Goal: Information Seeking & Learning: Check status

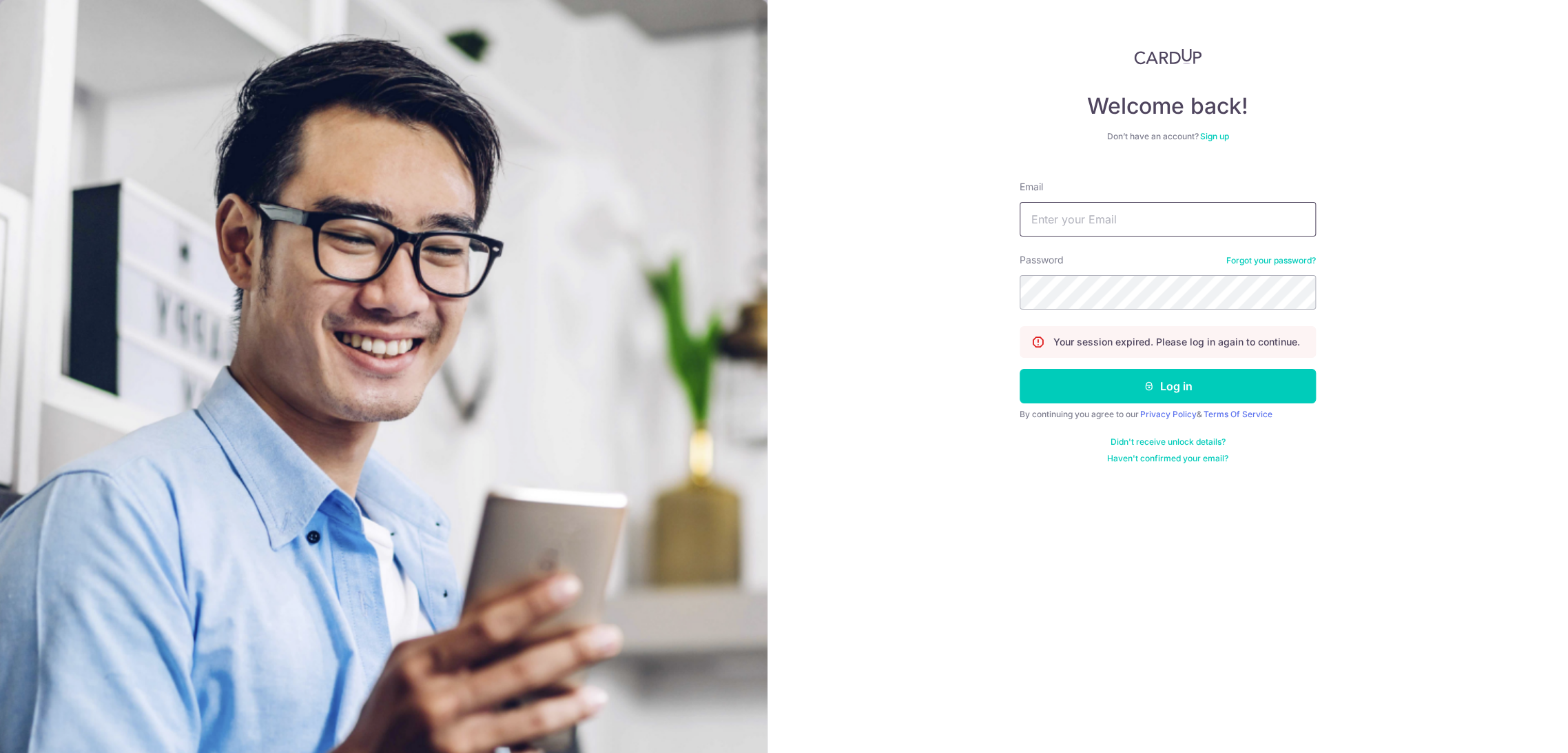
type input "[EMAIL_ADDRESS][DOMAIN_NAME]"
click at [1083, 406] on form "Email [EMAIL_ADDRESS][DOMAIN_NAME] Password Forgot your password? Your session …" at bounding box center [1168, 316] width 296 height 294
click at [1084, 393] on button "Log in" at bounding box center [1168, 386] width 296 height 35
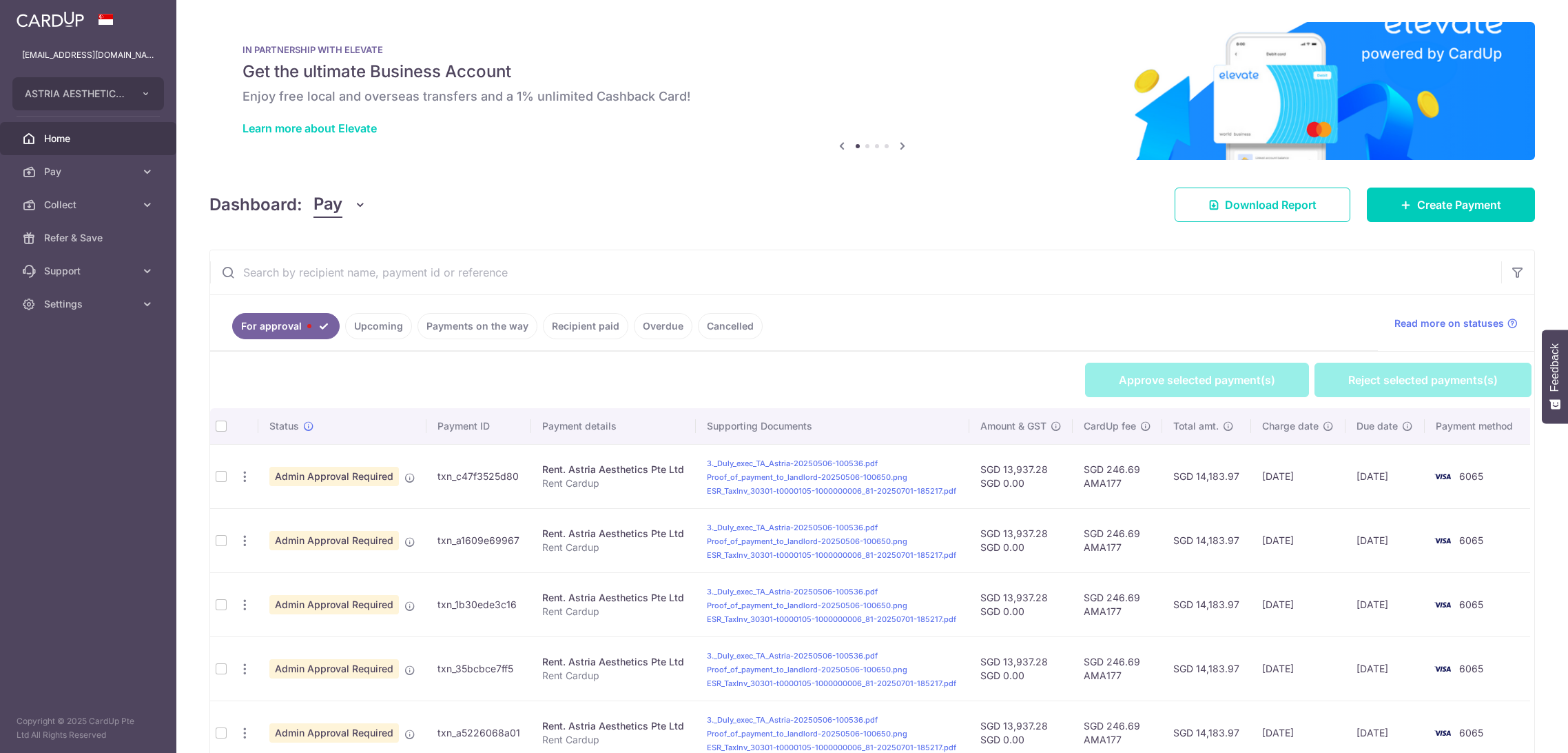
click at [345, 204] on button "Pay" at bounding box center [339, 204] width 53 height 26
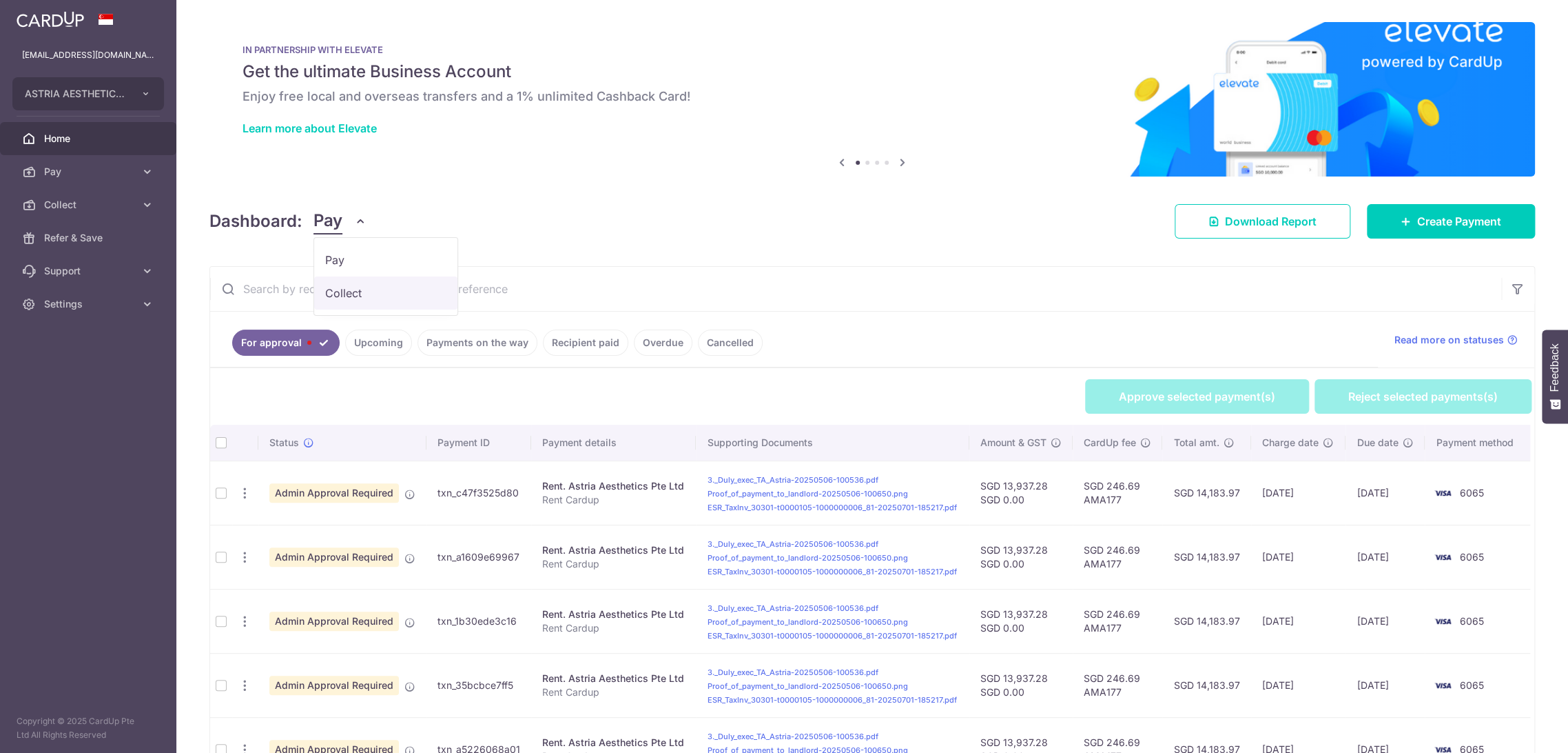
click at [337, 288] on link "Collect" at bounding box center [386, 292] width 143 height 33
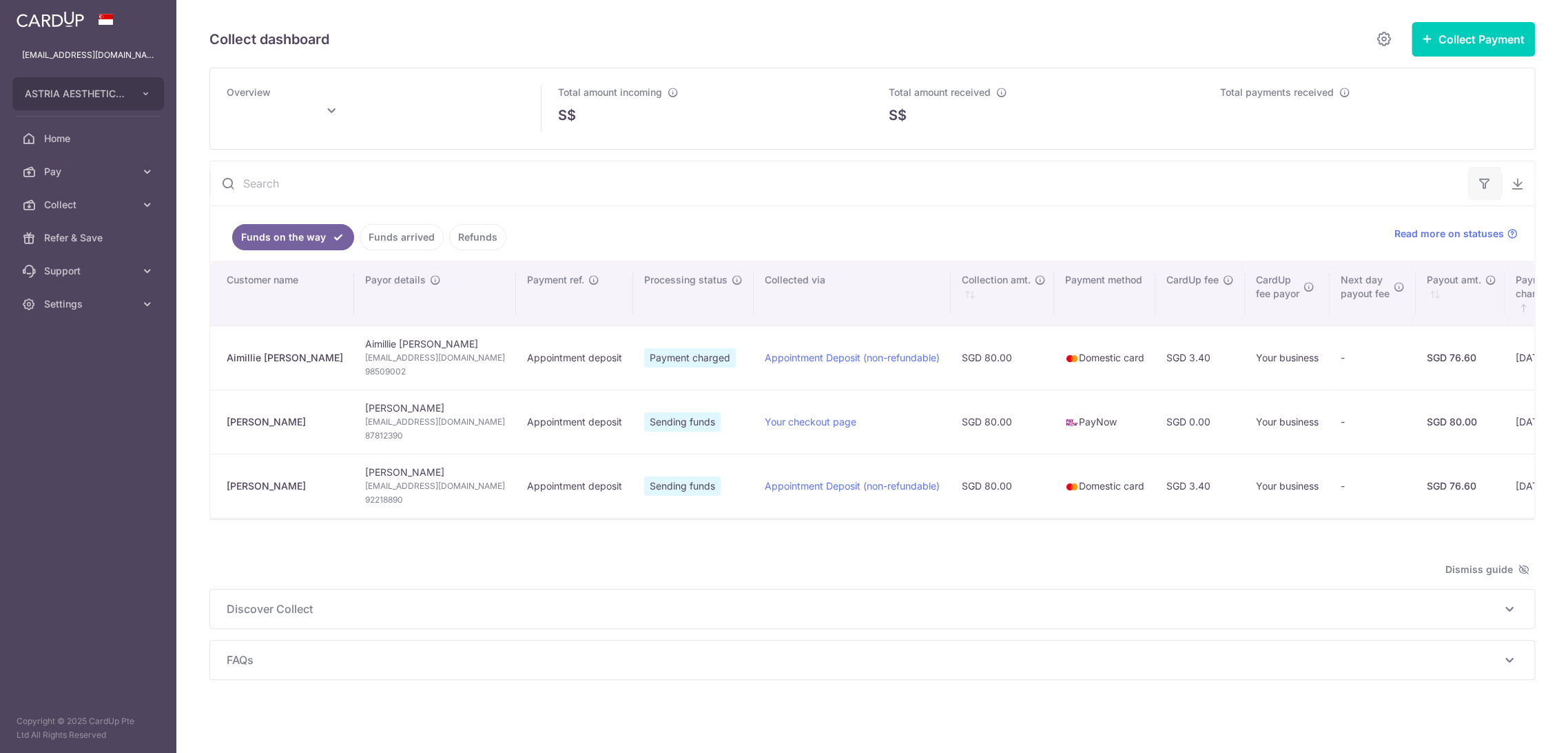
click at [1487, 187] on button "button" at bounding box center [1484, 183] width 33 height 33
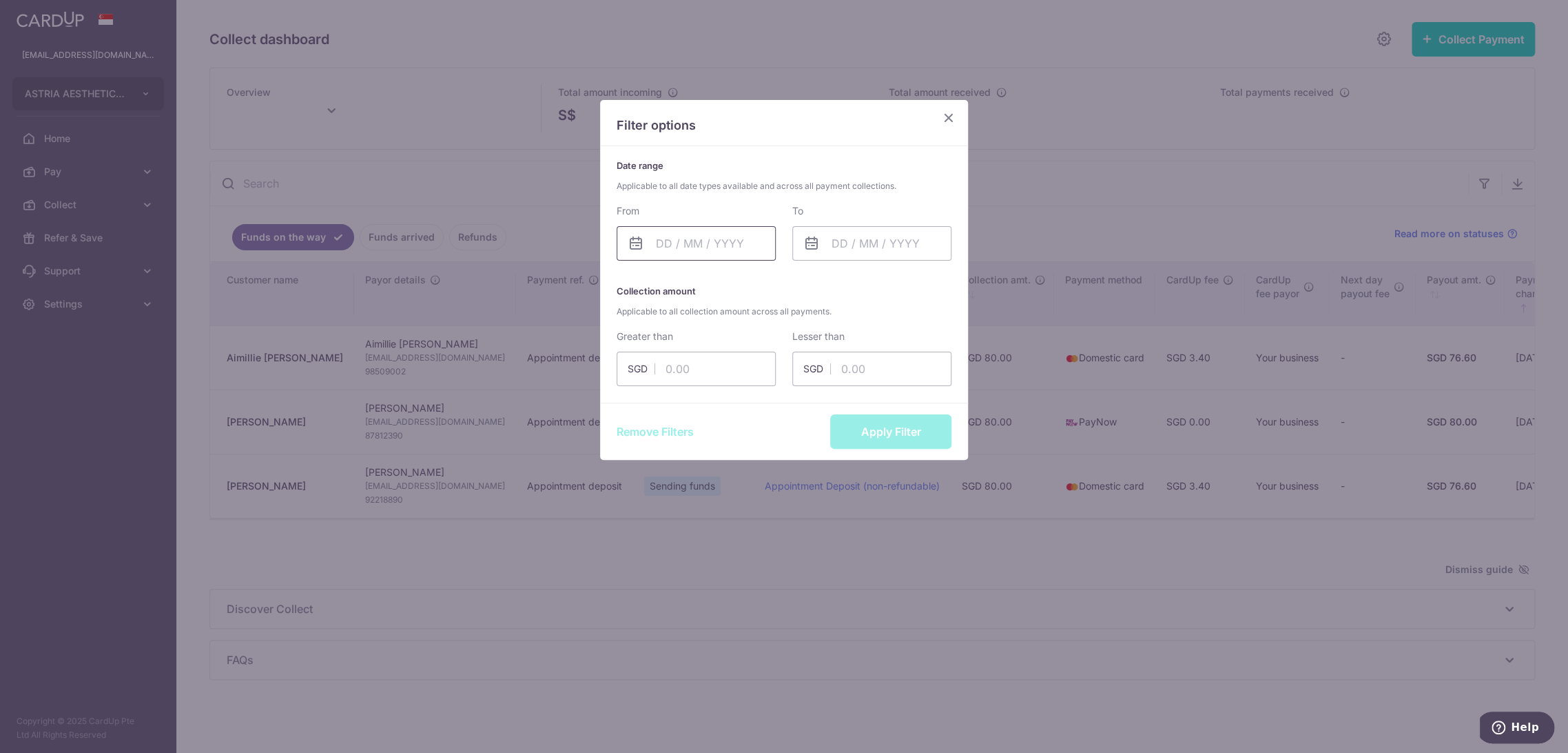
click at [714, 242] on input "text" at bounding box center [696, 243] width 159 height 35
click at [644, 282] on link "Prev" at bounding box center [642, 280] width 17 height 17
click at [675, 340] on link "1" at bounding box center [672, 341] width 22 height 22
type input "01/09/2025"
click at [874, 237] on input "text" at bounding box center [872, 243] width 159 height 35
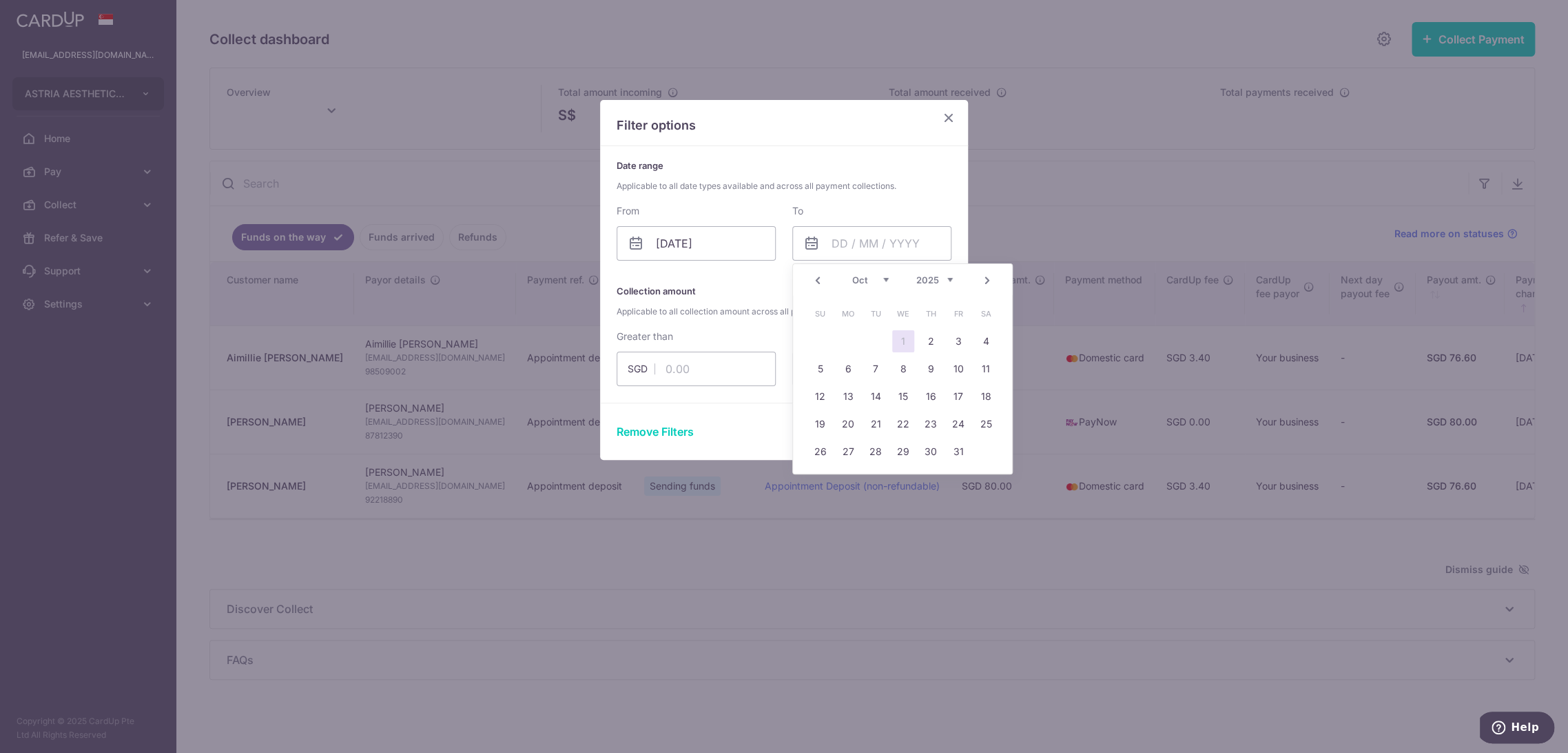
click at [817, 279] on link "Prev" at bounding box center [818, 280] width 17 height 17
click at [877, 448] on link "30" at bounding box center [875, 451] width 22 height 22
type input "30/09/2025"
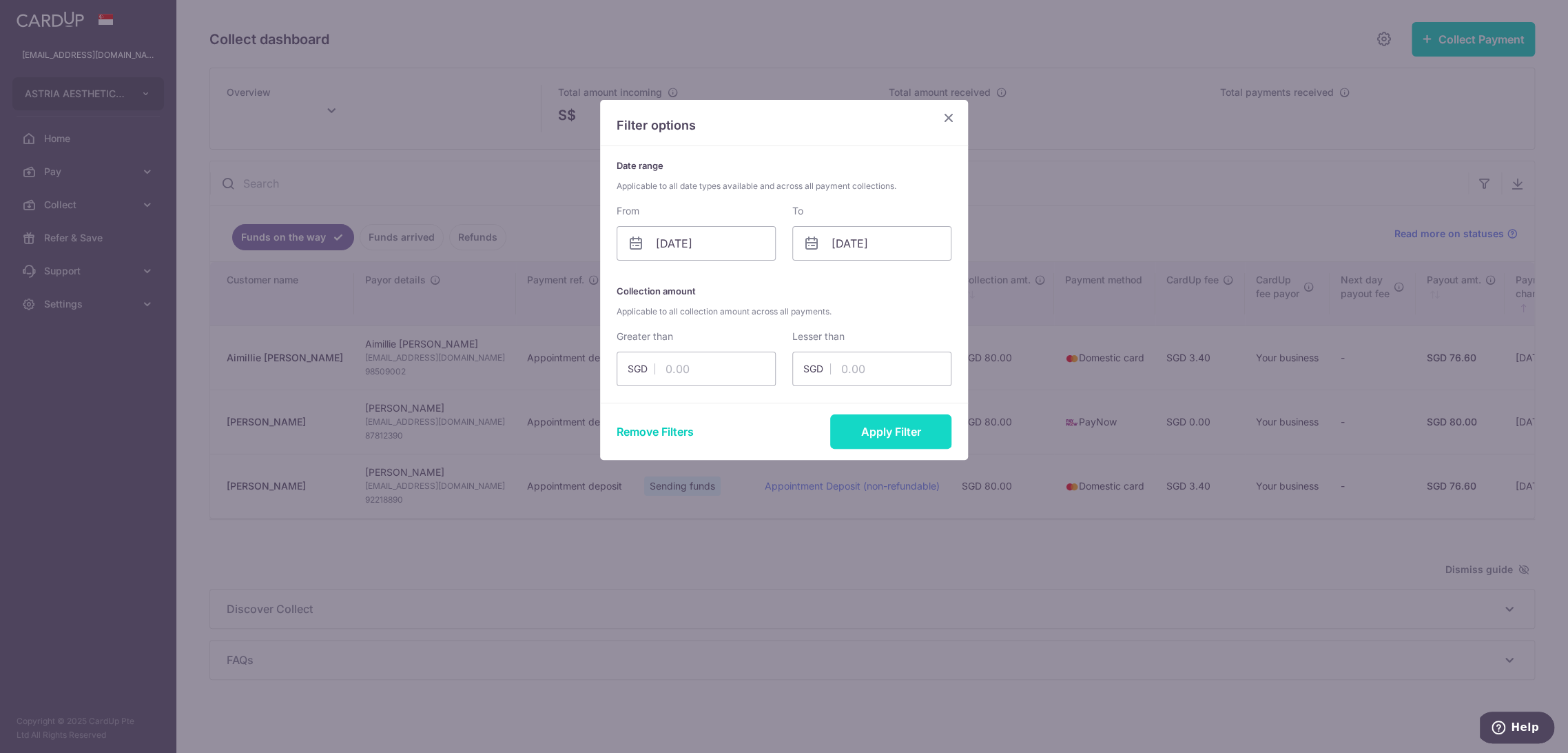
click at [888, 430] on button "Apply Filter" at bounding box center [891, 431] width 121 height 35
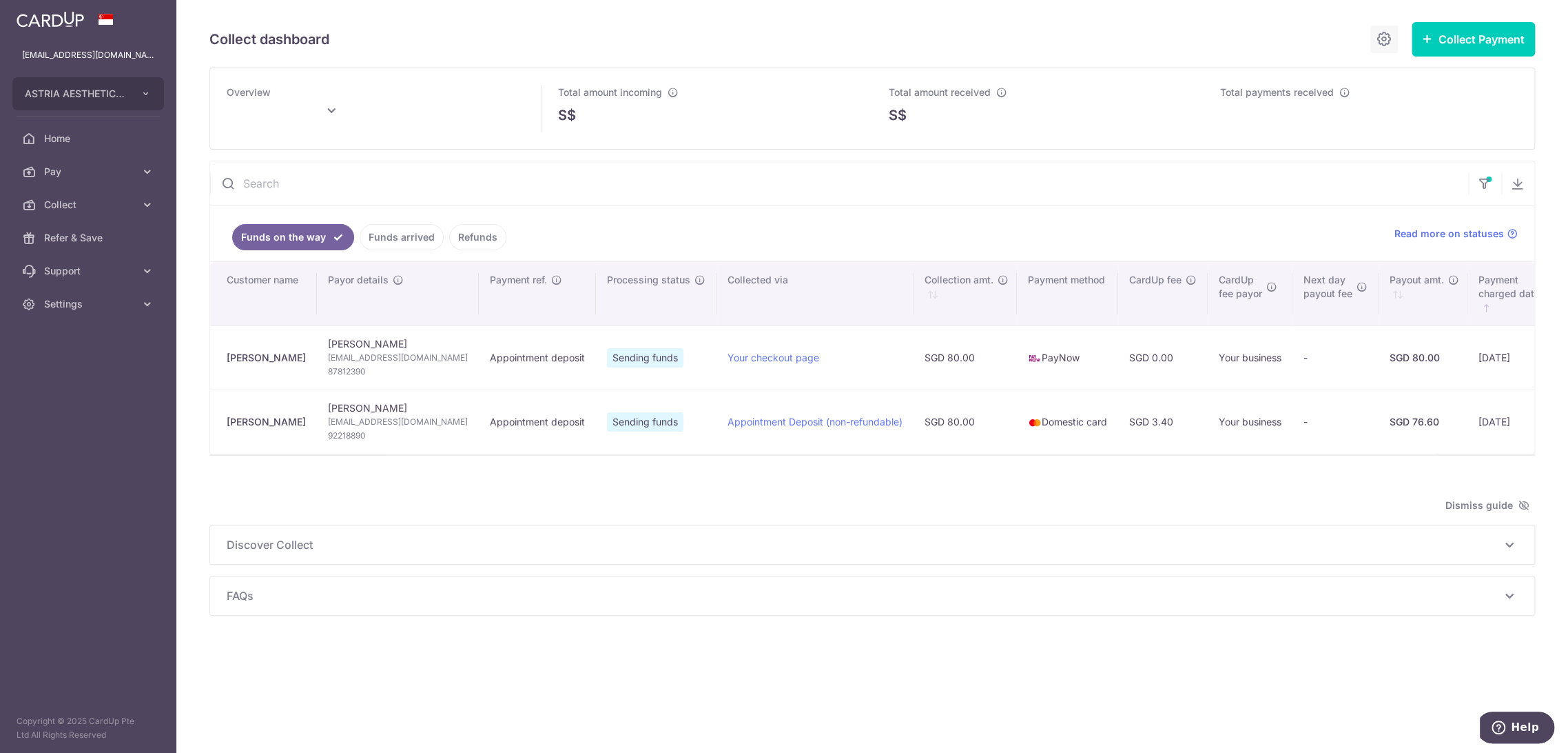
click at [1384, 44] on icon at bounding box center [1384, 38] width 17 height 17
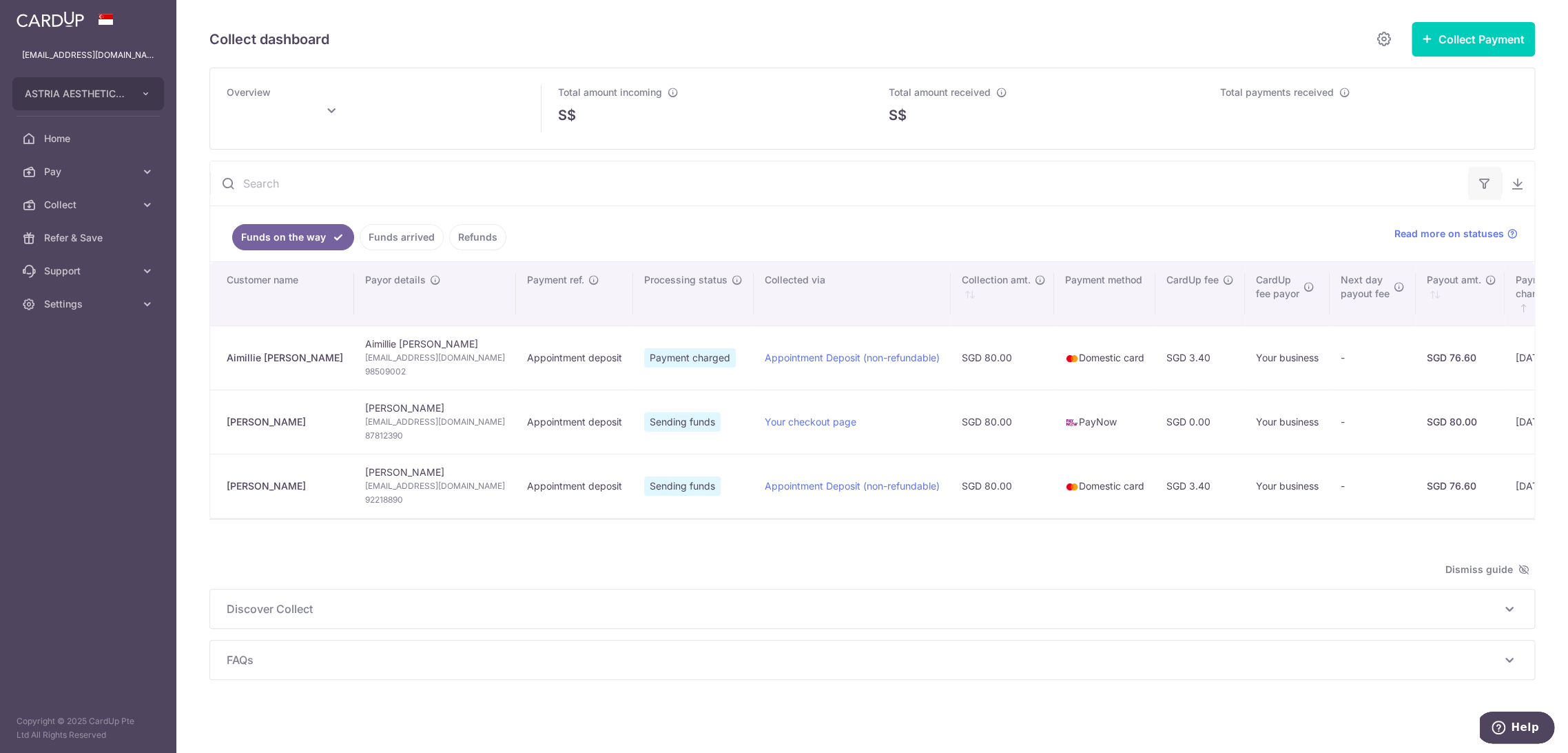
click at [1480, 186] on icon "button" at bounding box center [1484, 183] width 13 height 13
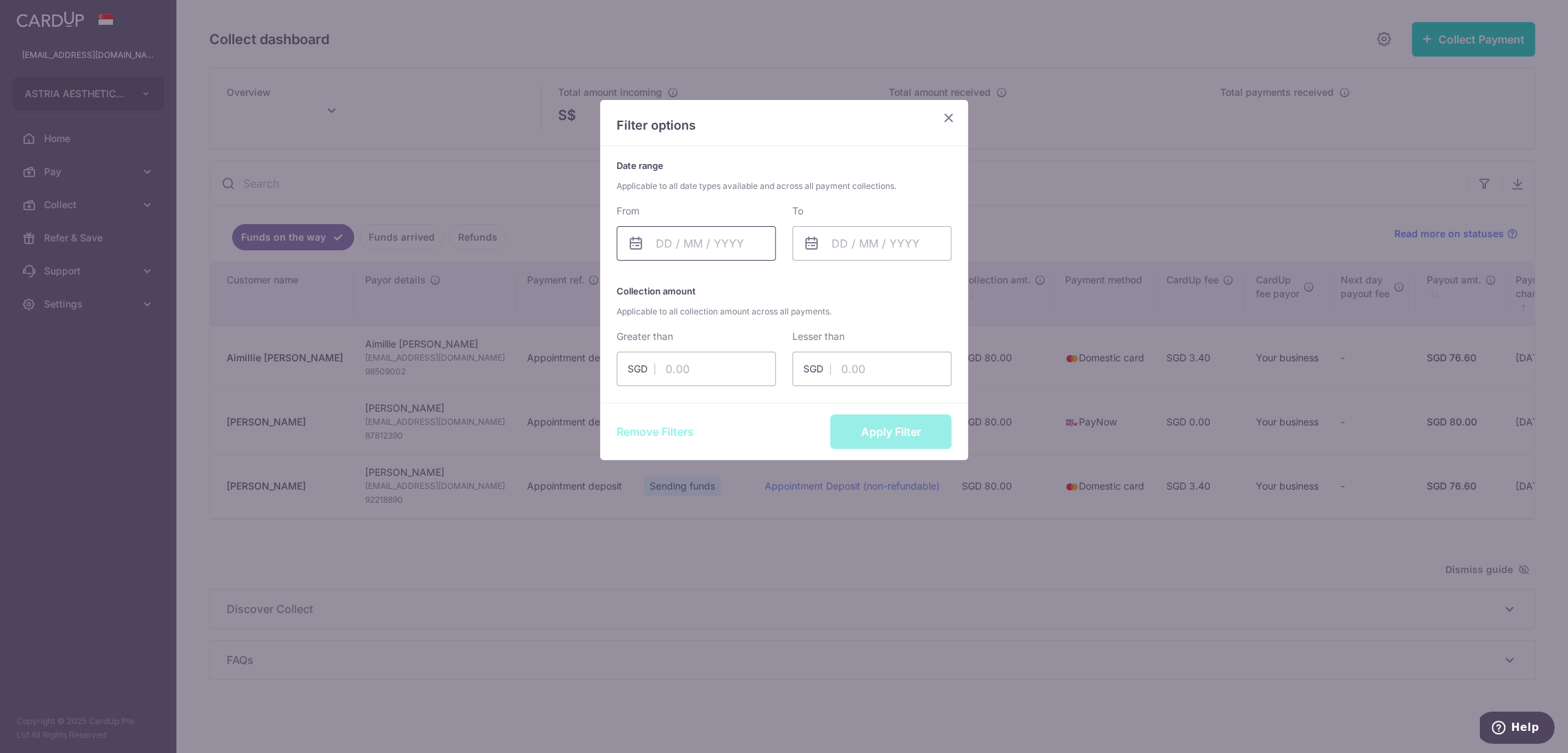
click at [713, 240] on input "text" at bounding box center [696, 243] width 159 height 35
drag, startPoint x: 646, startPoint y: 277, endPoint x: 669, endPoint y: 297, distance: 30.5
click at [645, 277] on link "Prev" at bounding box center [642, 280] width 17 height 17
click at [667, 330] on link "1" at bounding box center [672, 341] width 22 height 22
type input "01/09/2025"
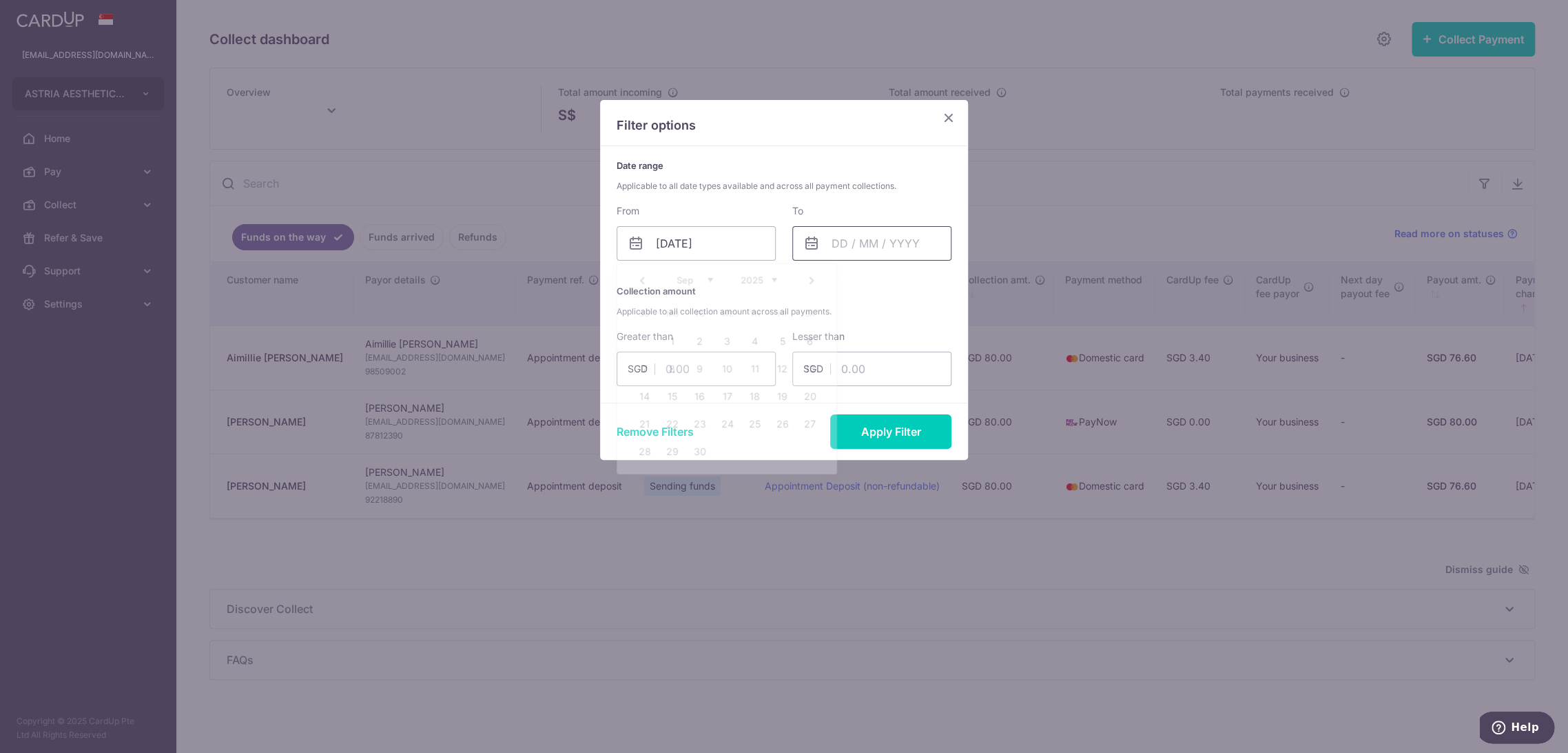
click at [844, 245] on input "text" at bounding box center [872, 243] width 159 height 35
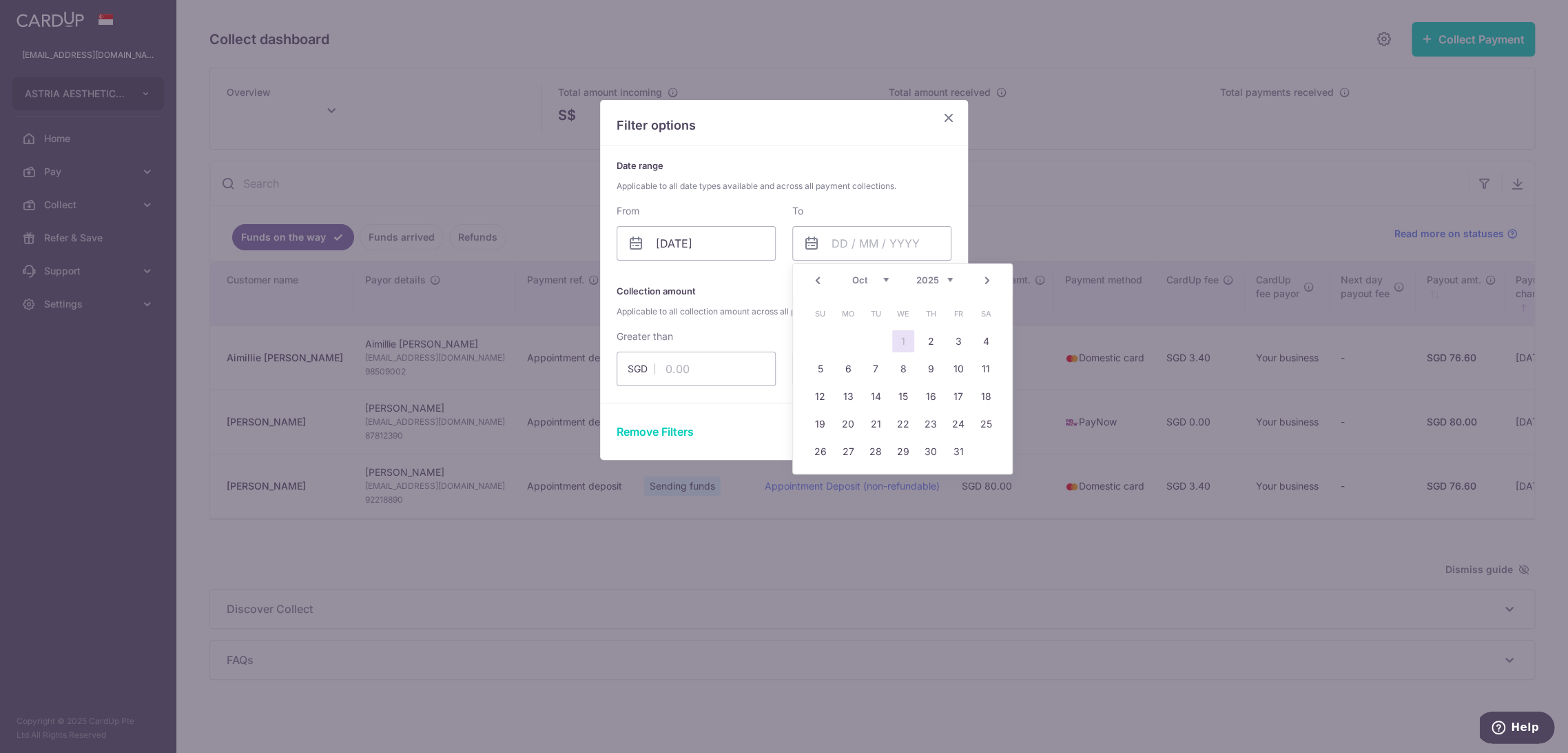
click at [818, 280] on link "Prev" at bounding box center [818, 280] width 17 height 17
click at [874, 454] on link "30" at bounding box center [875, 451] width 22 height 22
type input "30/09/2025"
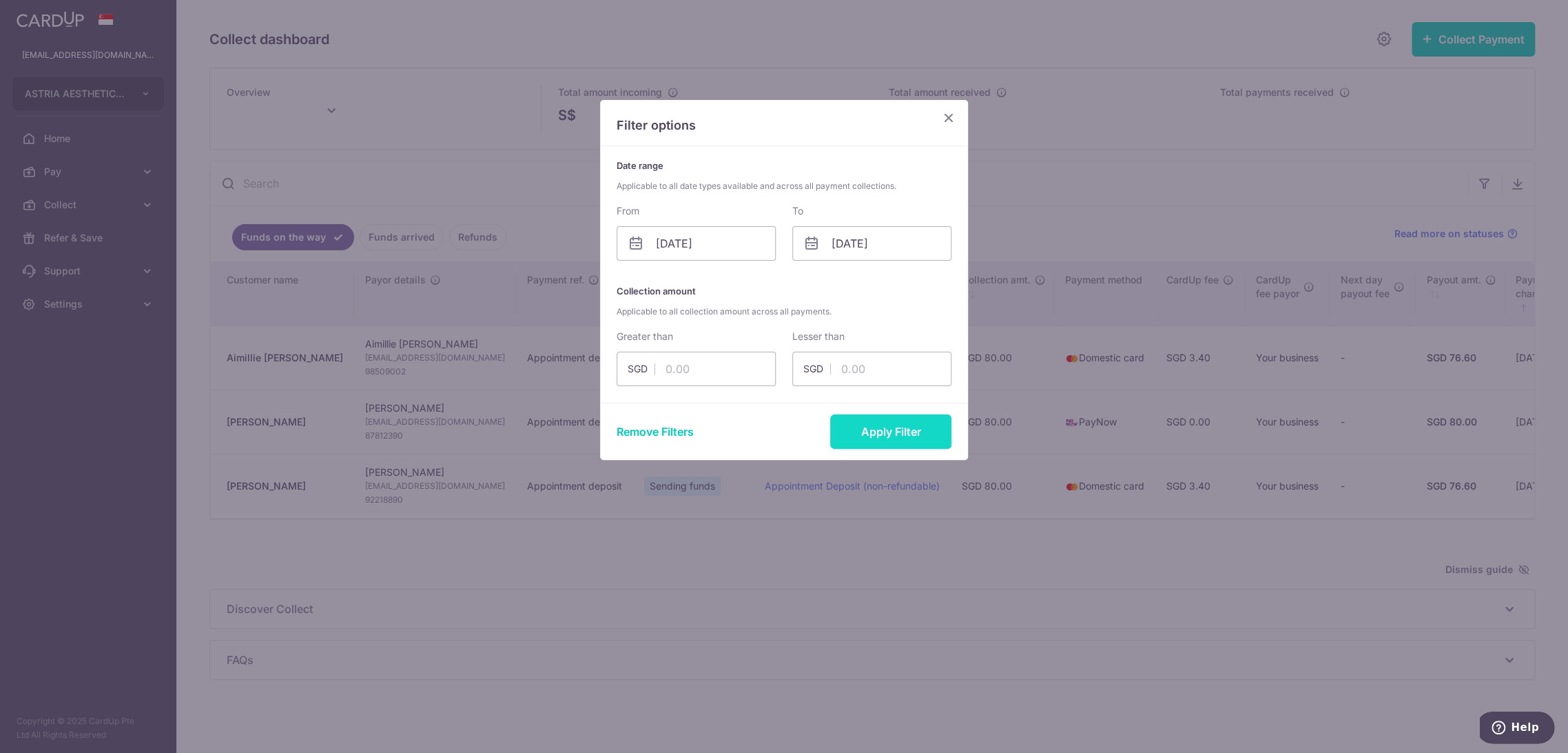
click at [899, 431] on button "Apply Filter" at bounding box center [891, 431] width 121 height 35
click at [876, 439] on button "Apply Filter" at bounding box center [891, 431] width 121 height 35
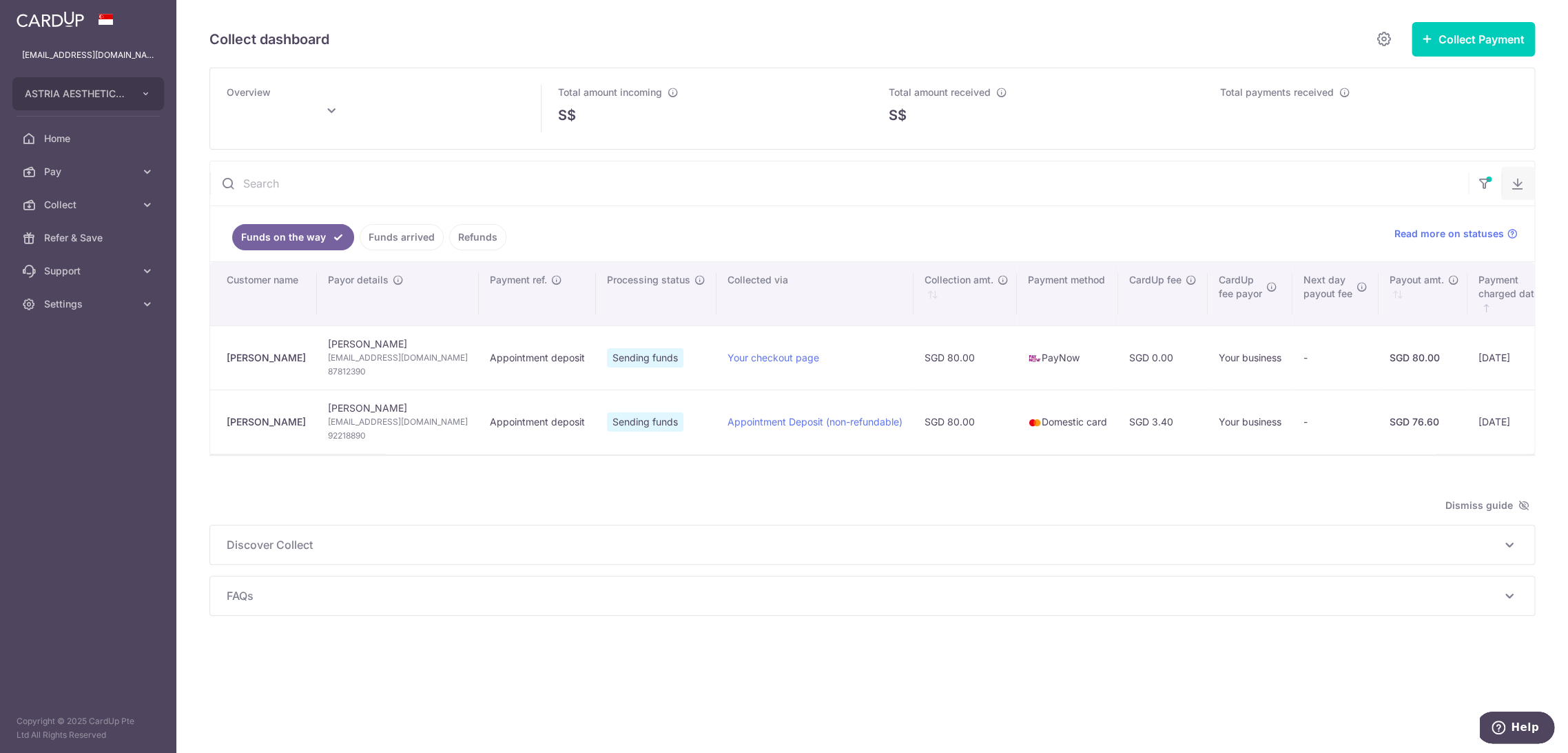
click at [1519, 181] on icon "button" at bounding box center [1517, 183] width 13 height 13
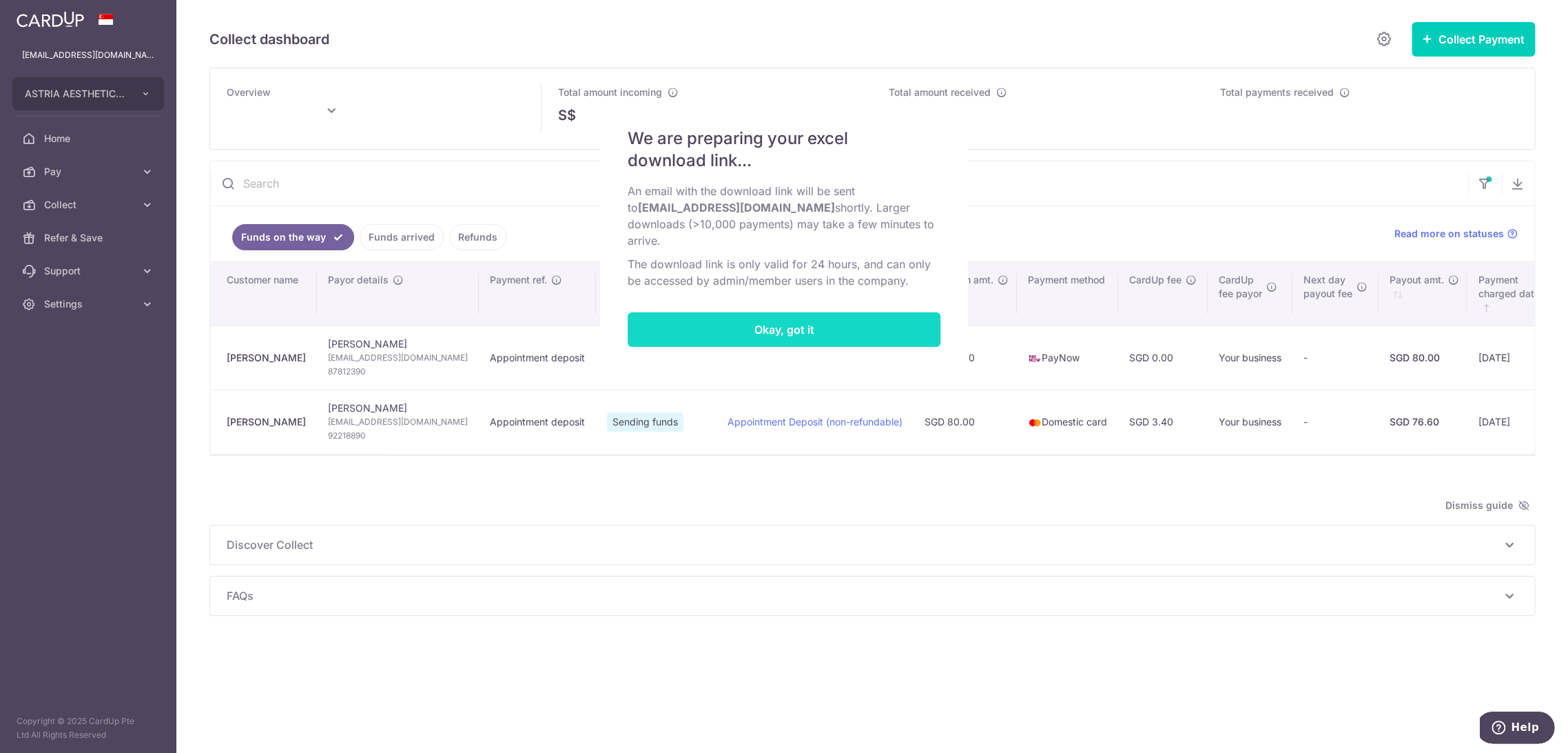
click at [810, 313] on button "Okay, got it" at bounding box center [784, 330] width 313 height 35
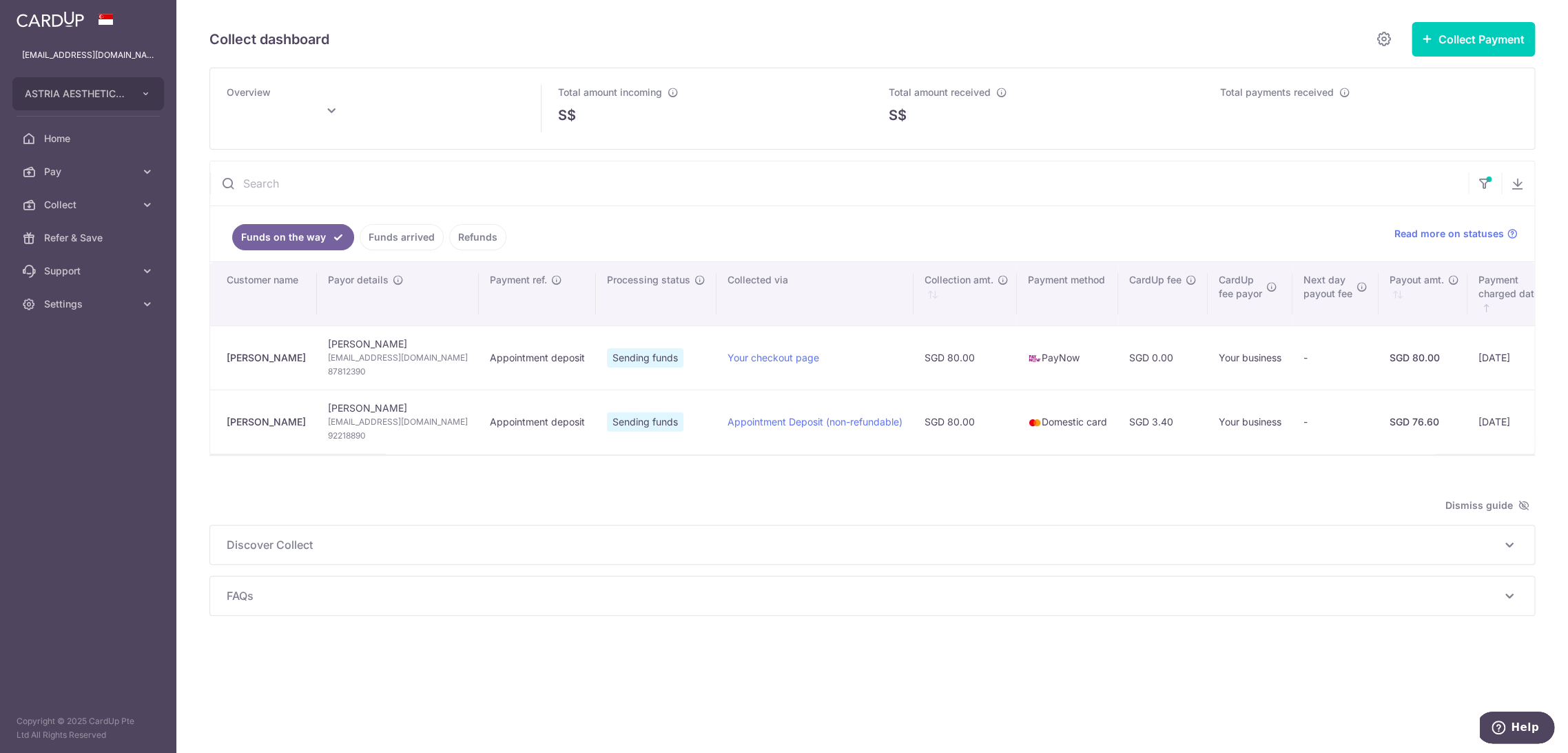
type input "October 2025"
click at [1486, 179] on icon "button" at bounding box center [1484, 180] width 13 height 5
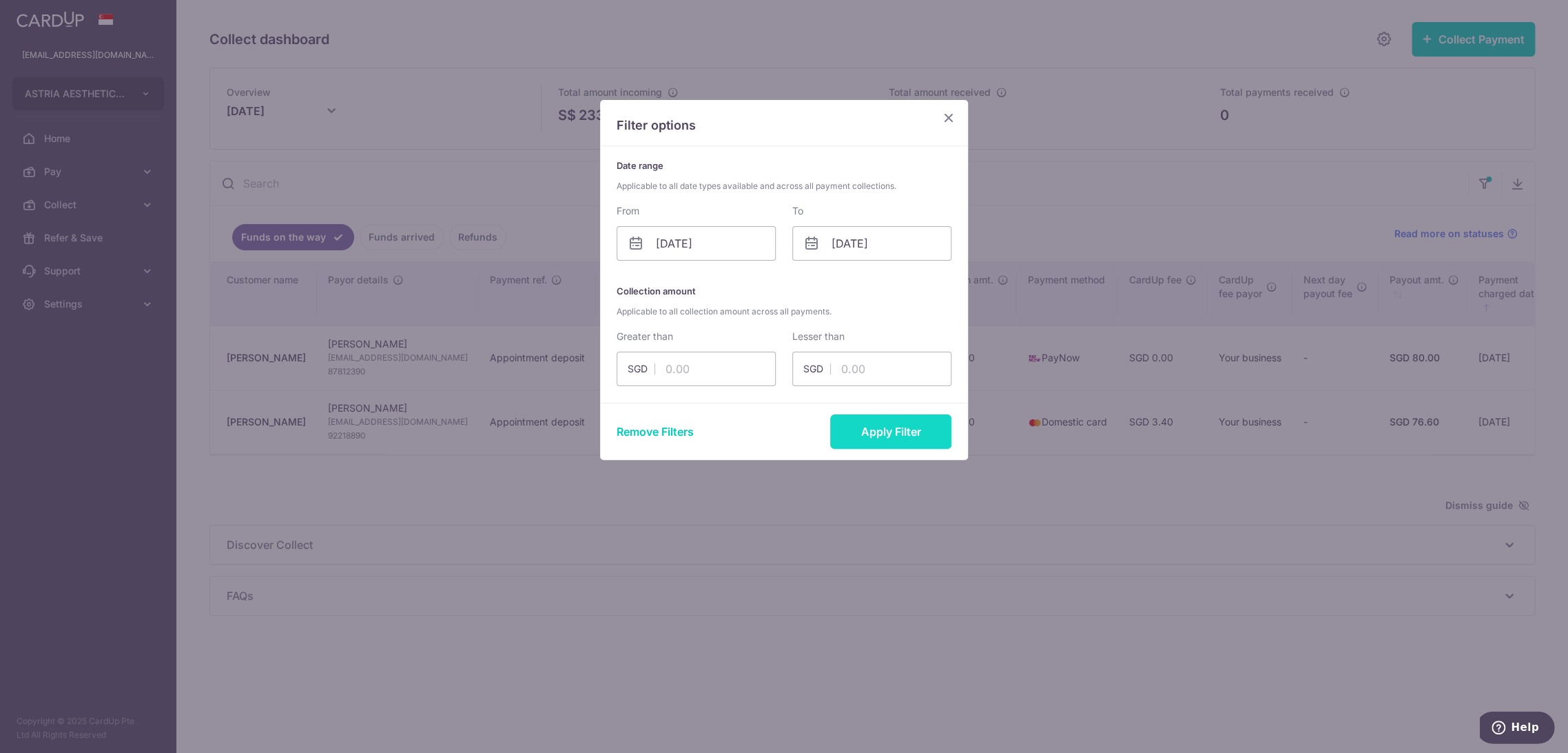
click at [891, 434] on button "Apply Filter" at bounding box center [891, 431] width 121 height 35
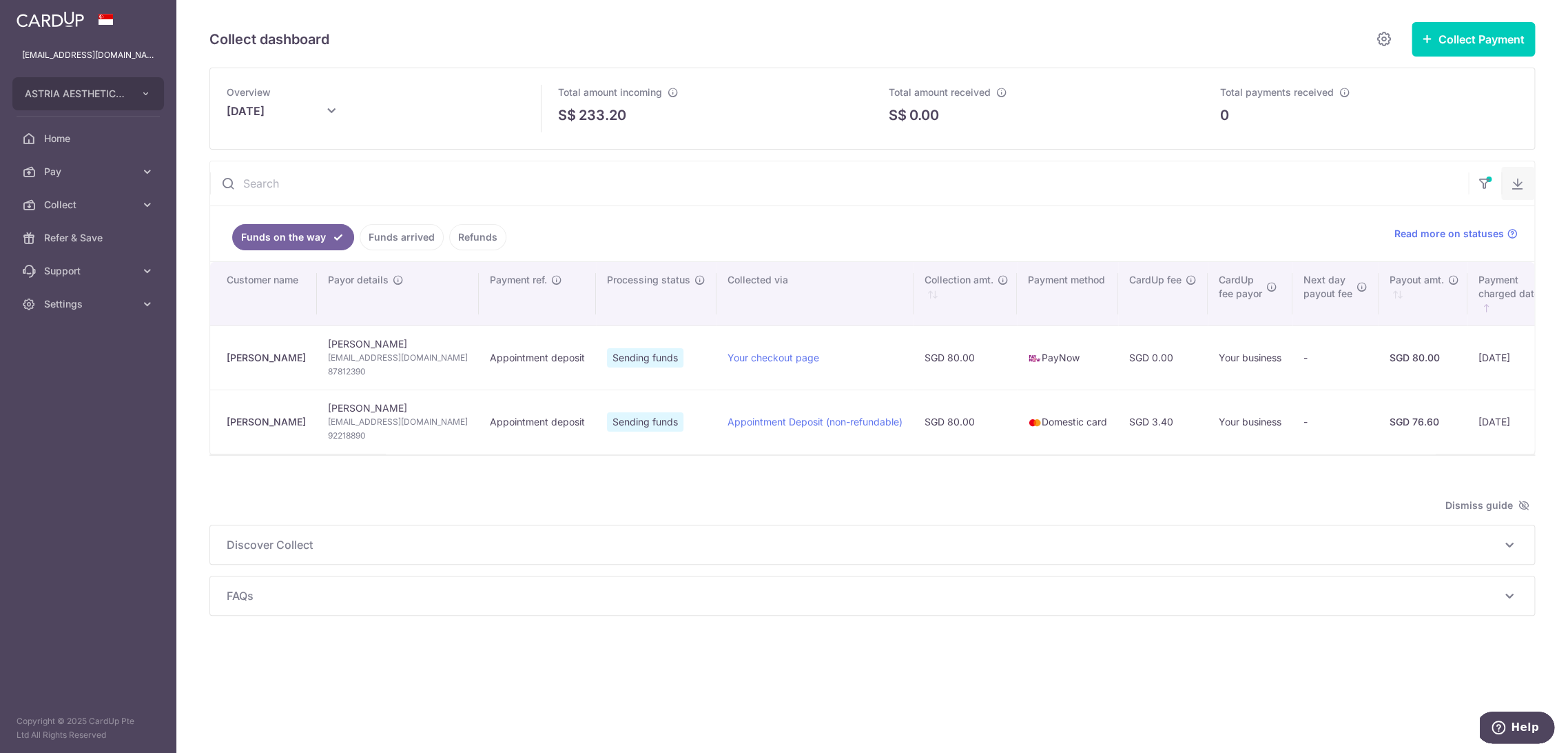
click at [1520, 185] on icon "button" at bounding box center [1517, 183] width 13 height 13
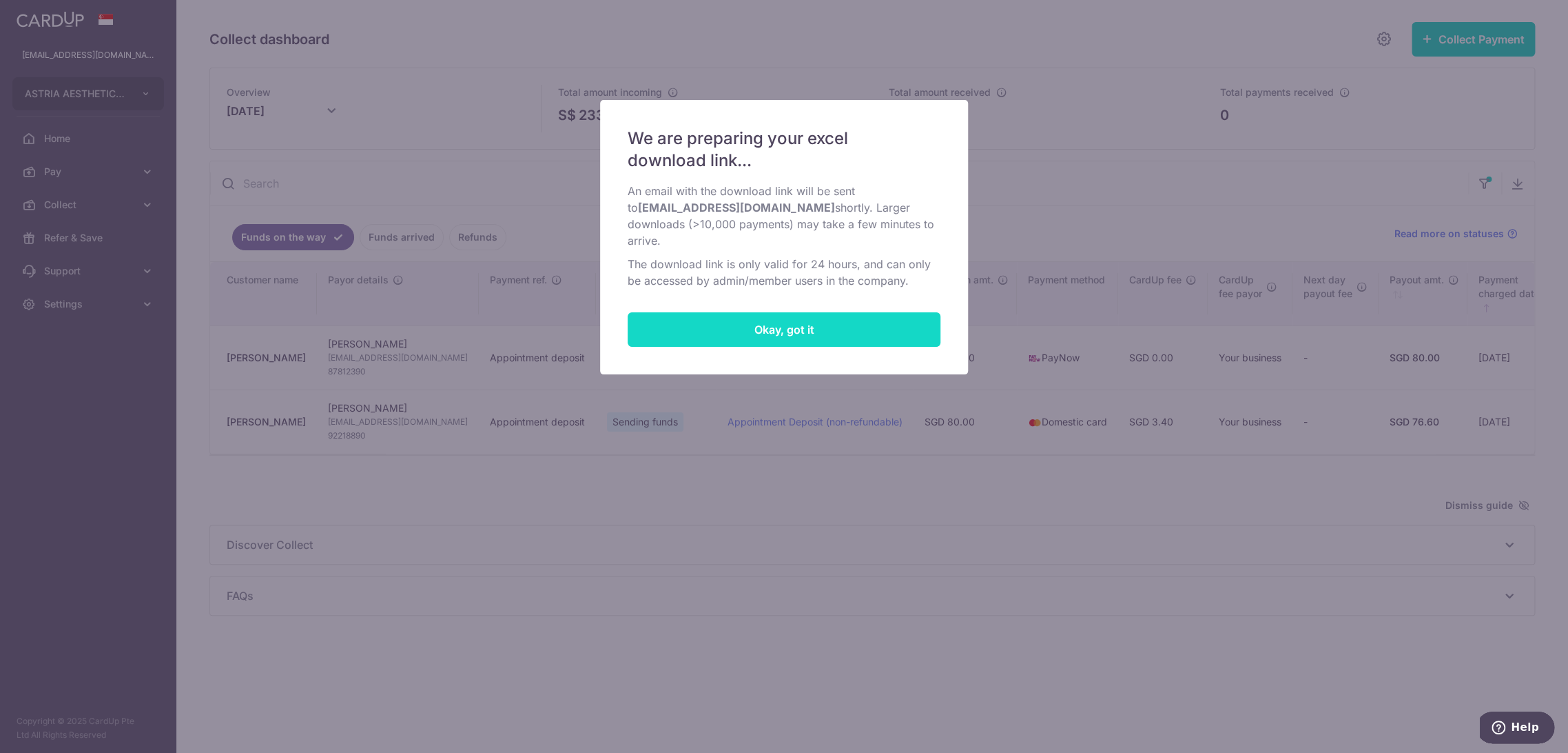
click at [881, 314] on button "Okay, got it" at bounding box center [784, 330] width 313 height 35
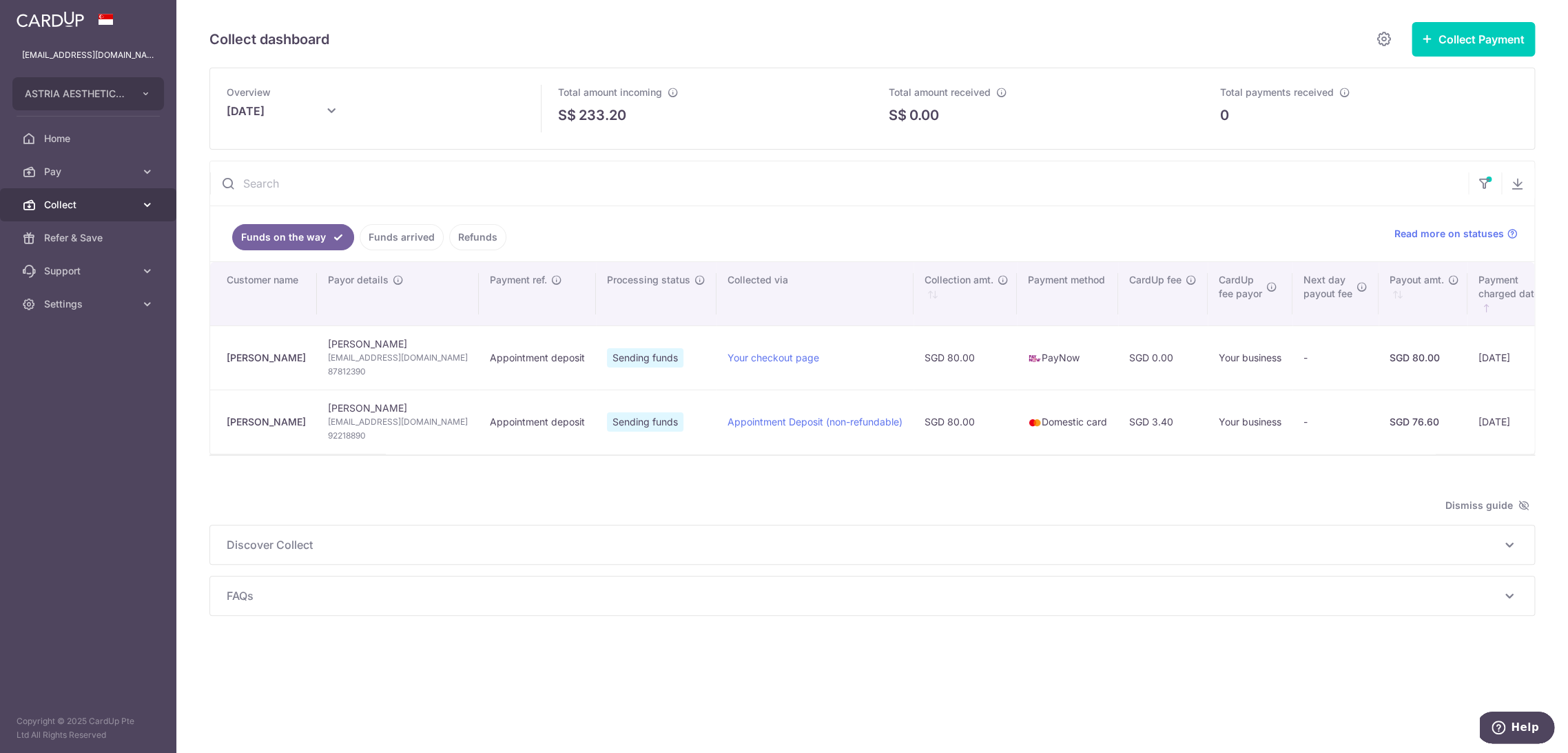
click at [92, 209] on span "Collect" at bounding box center [89, 204] width 91 height 13
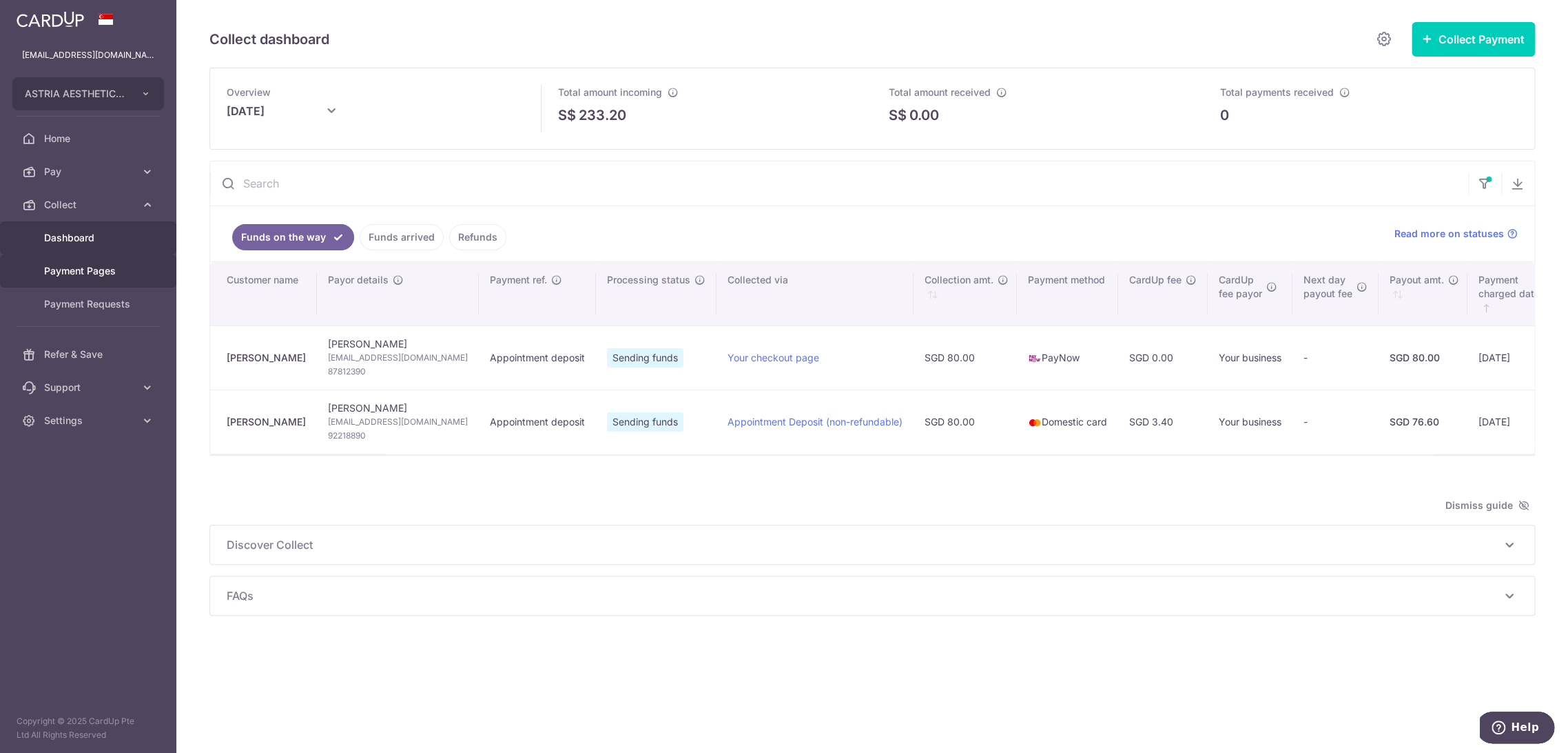
click at [92, 278] on link "Payment Pages" at bounding box center [88, 271] width 177 height 33
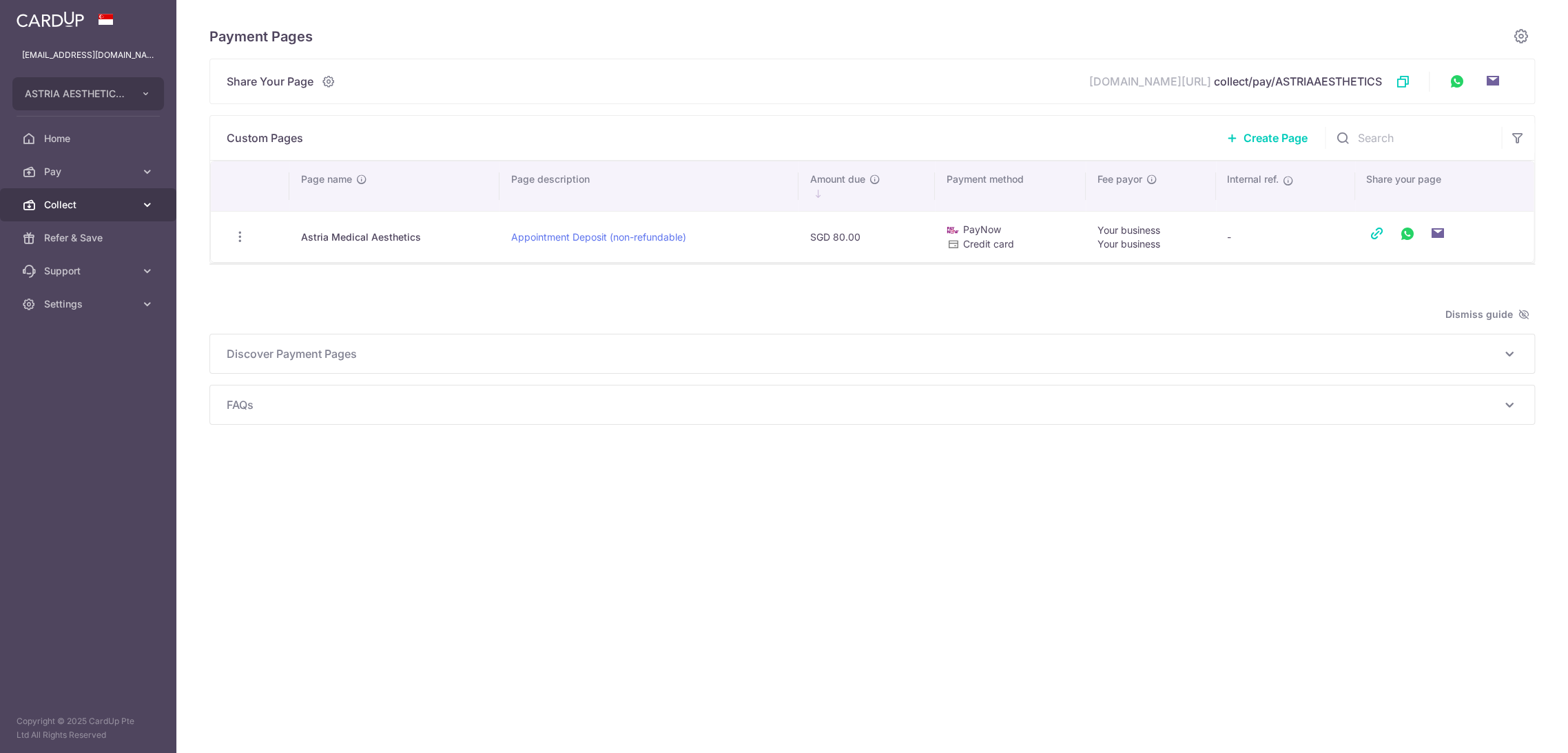
click at [74, 205] on span "Collect" at bounding box center [89, 204] width 91 height 13
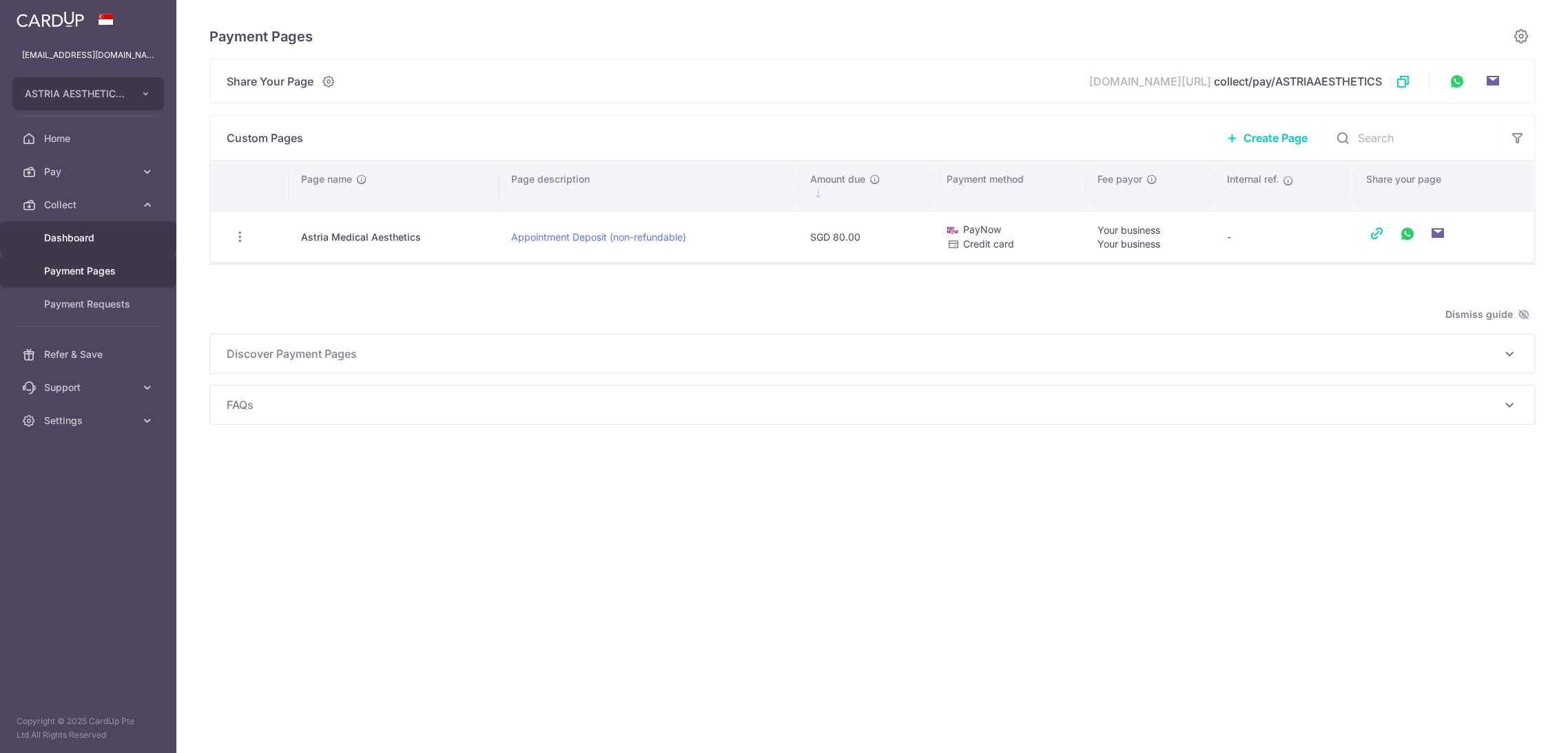
click at [62, 237] on span "Dashboard" at bounding box center [89, 237] width 91 height 13
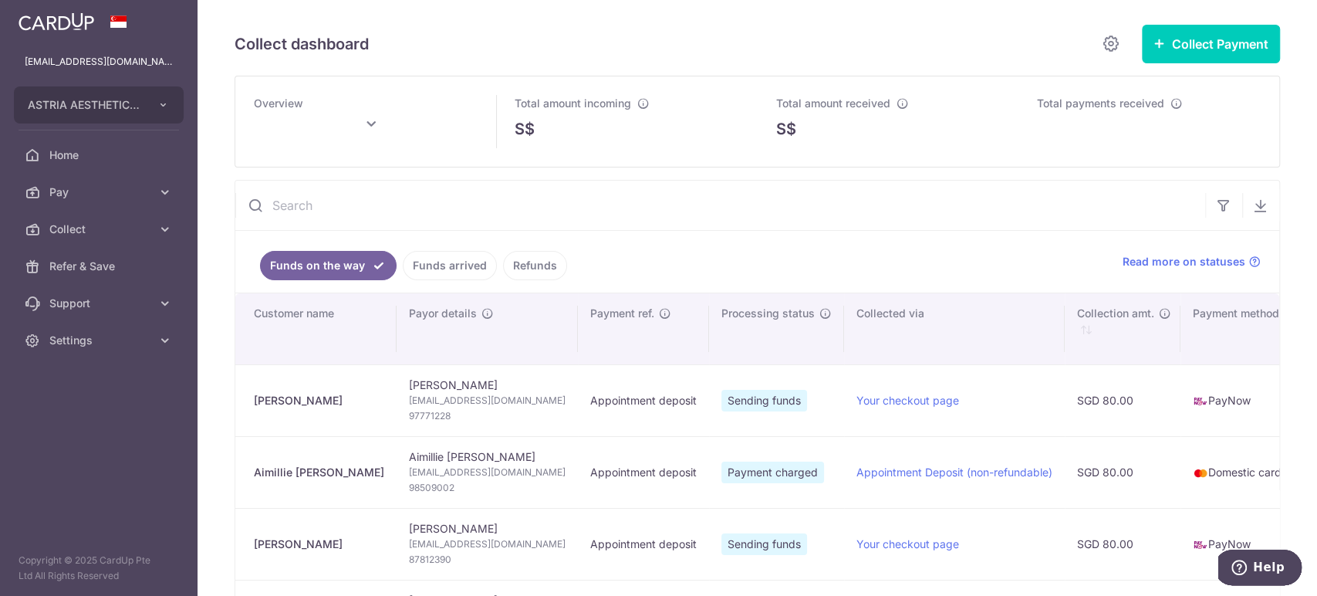
click at [279, 403] on div "Mark Ooi" at bounding box center [319, 400] width 130 height 15
click at [280, 403] on div "Mark Ooi" at bounding box center [319, 400] width 130 height 15
copy tr "Mark Ooi"
type input "October 2025"
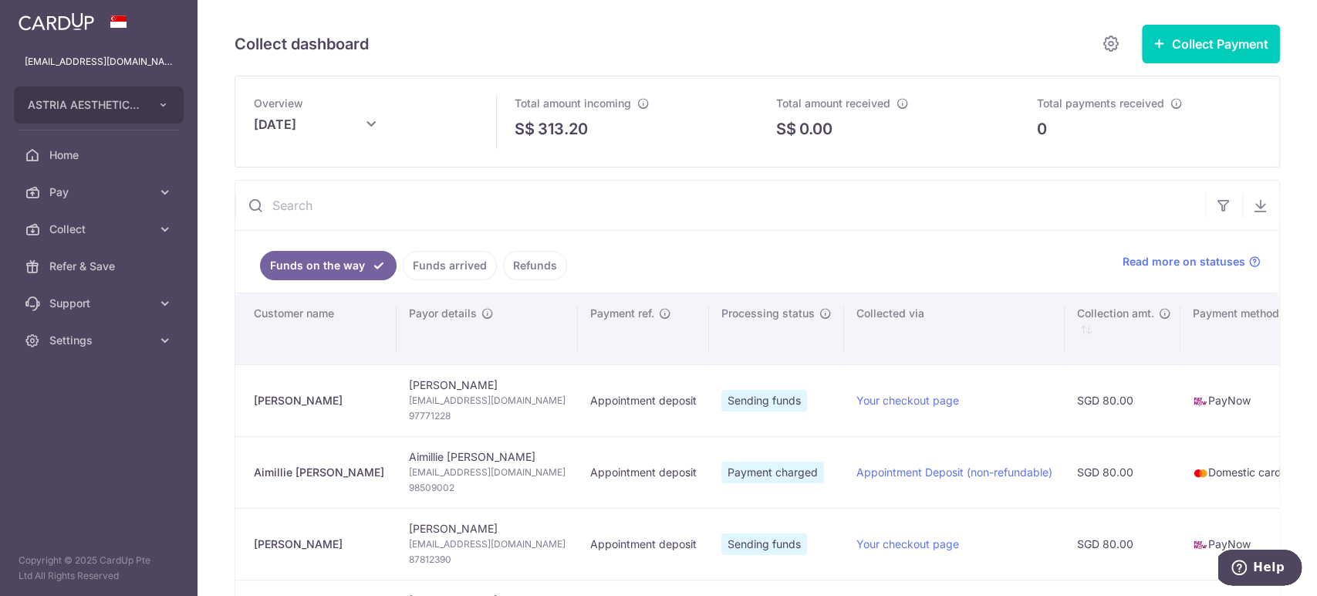
click at [438, 404] on span "ooi_mark@hotmail.com" at bounding box center [487, 400] width 157 height 15
copy td "ooi_mark@hotmail.com"
click at [409, 415] on span "97771228" at bounding box center [487, 415] width 157 height 15
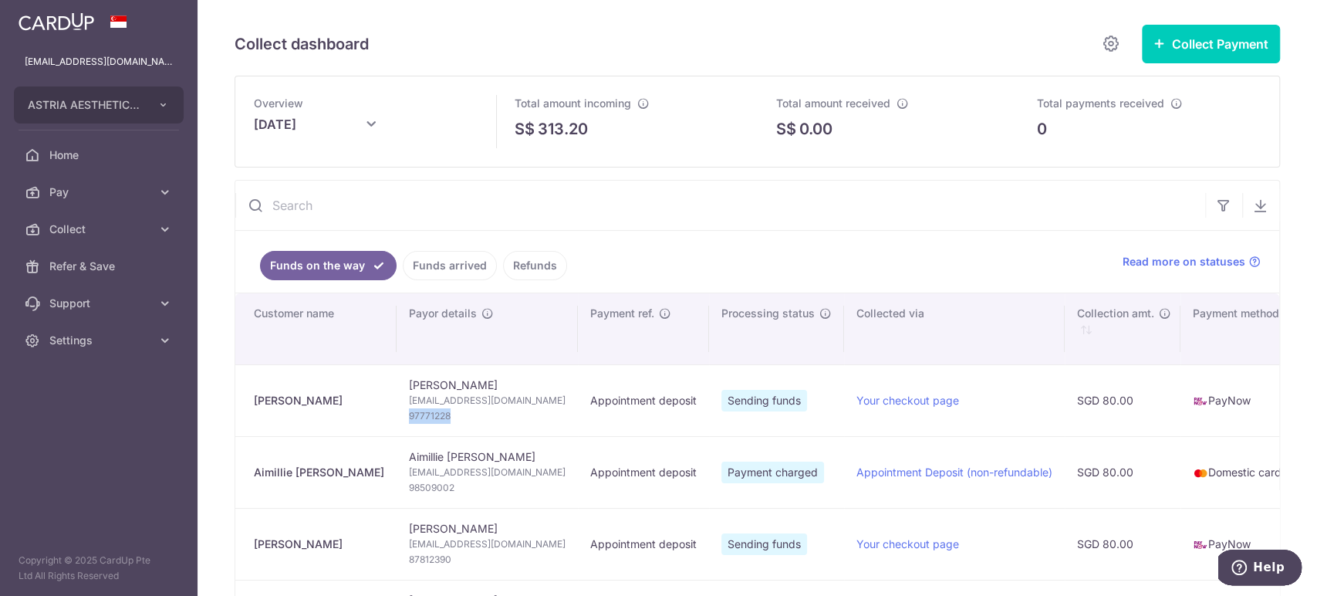
click at [409, 415] on span "97771228" at bounding box center [487, 415] width 157 height 15
copy tr "97771228"
